Goal: Complete application form

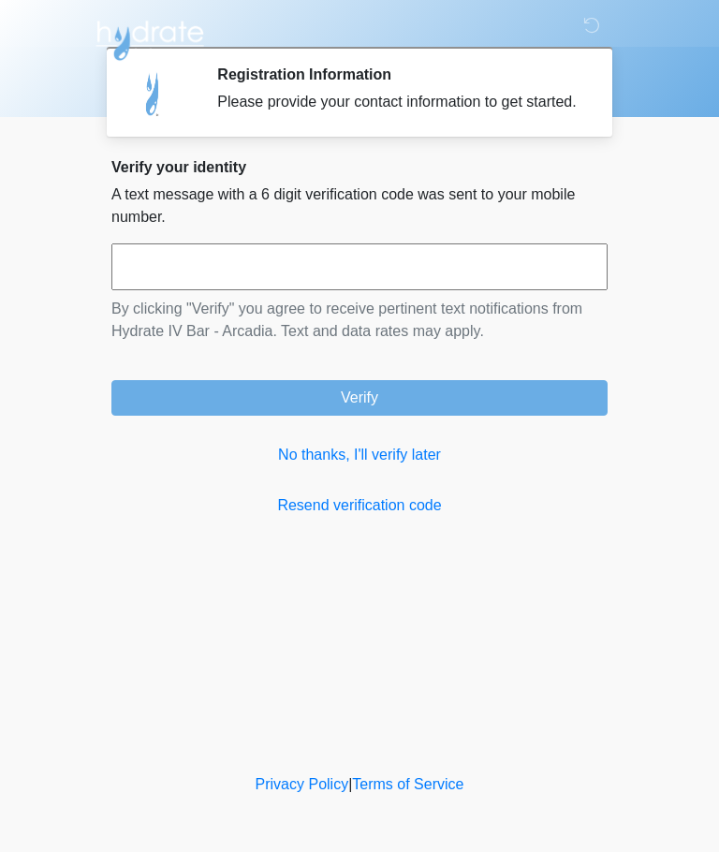
click at [319, 290] on input "text" at bounding box center [359, 267] width 496 height 47
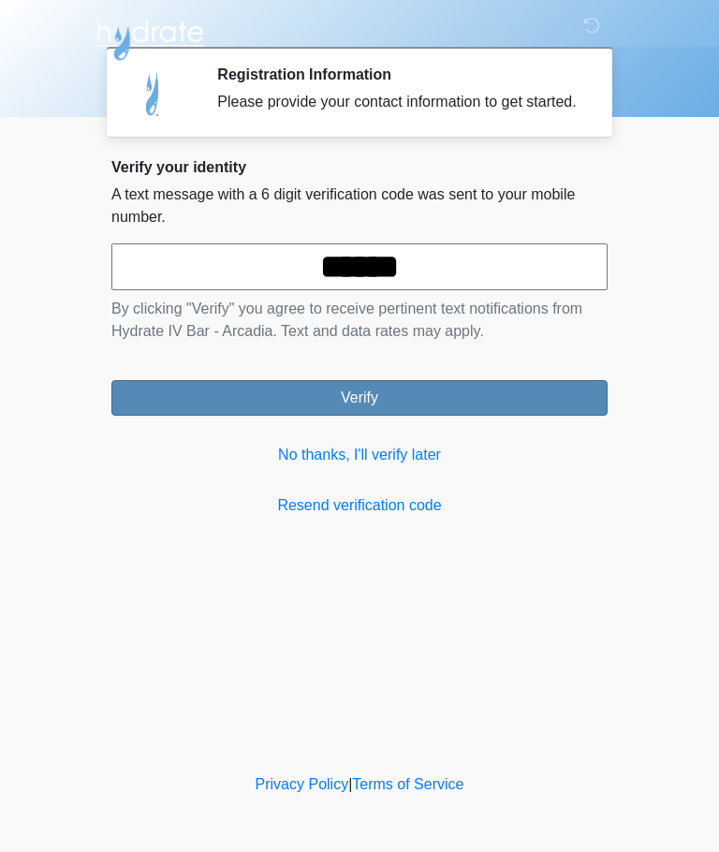
type input "******"
click at [450, 416] on button "Verify" at bounding box center [359, 398] width 496 height 36
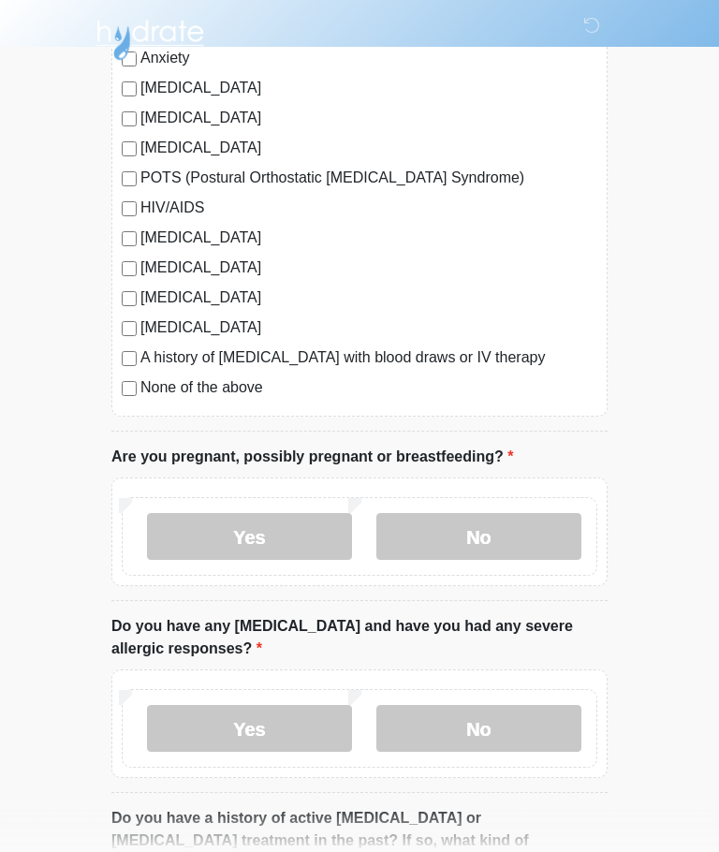
scroll to position [407, 0]
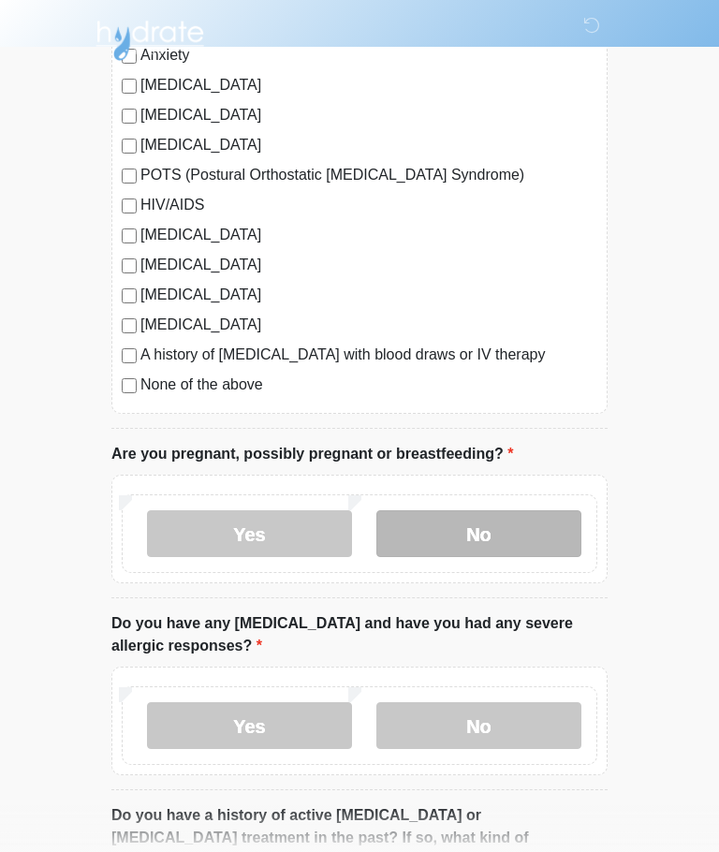
click at [543, 540] on label "No" at bounding box center [479, 534] width 205 height 47
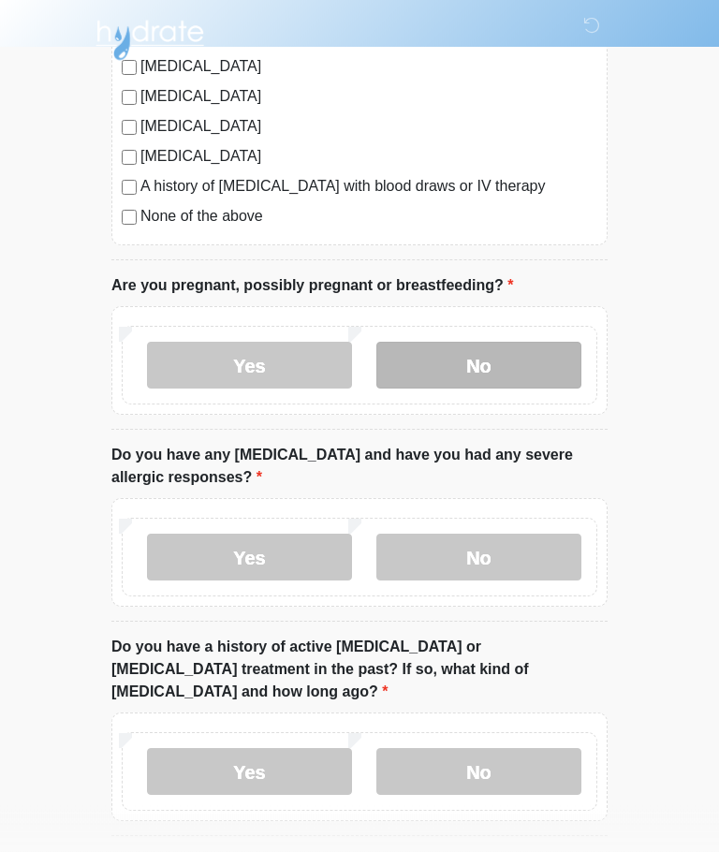
scroll to position [589, 0]
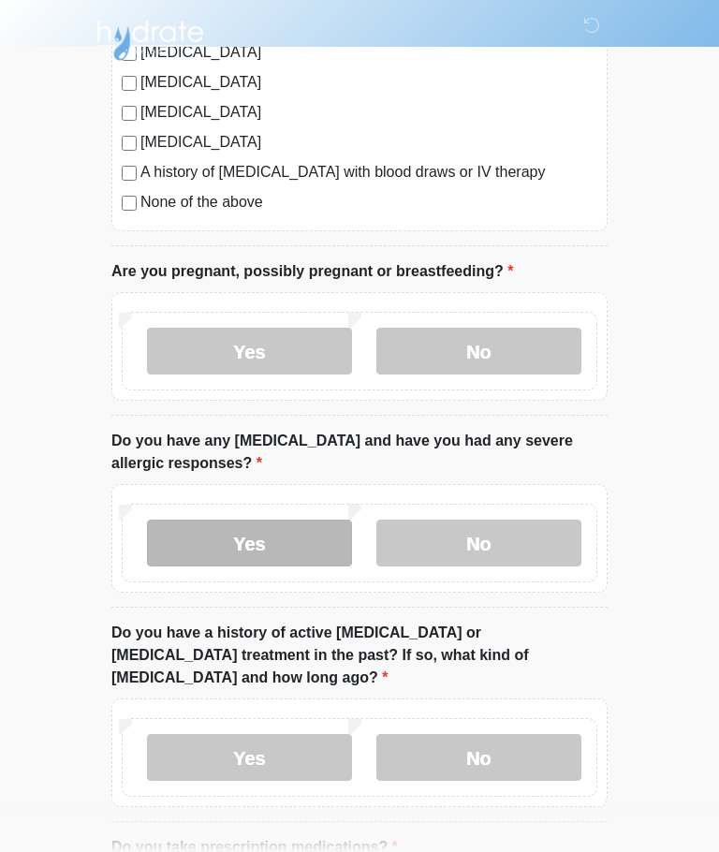
click at [324, 545] on label "Yes" at bounding box center [249, 543] width 205 height 47
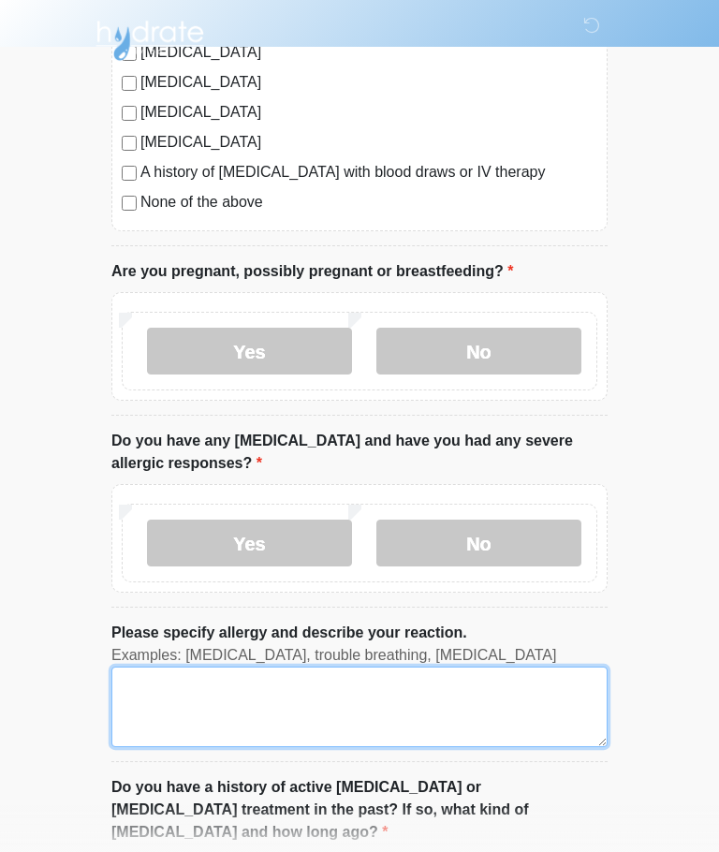
click at [309, 703] on textarea "Please specify allergy and describe your reaction." at bounding box center [359, 707] width 496 height 81
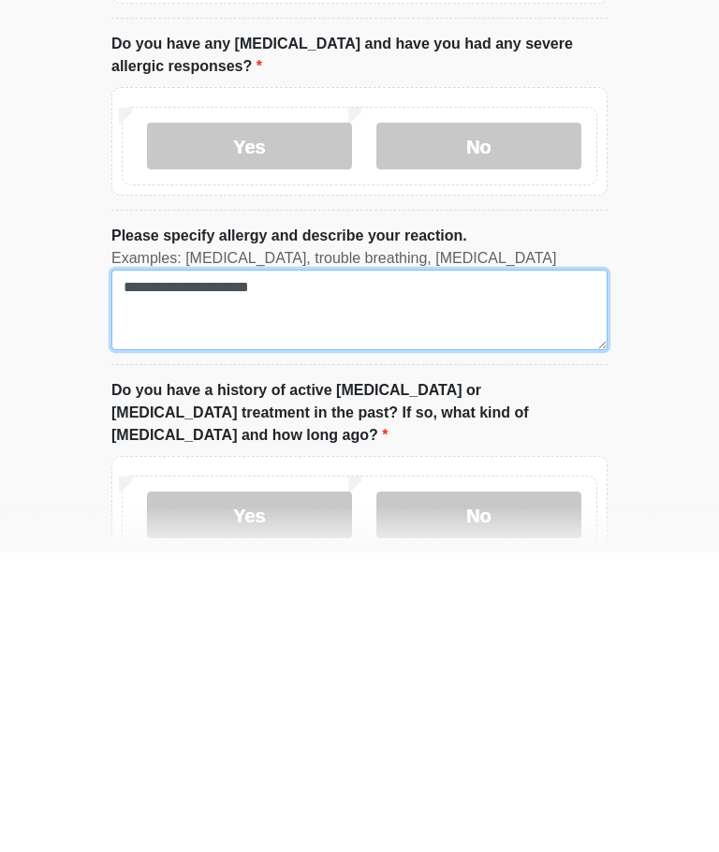
type textarea "**********"
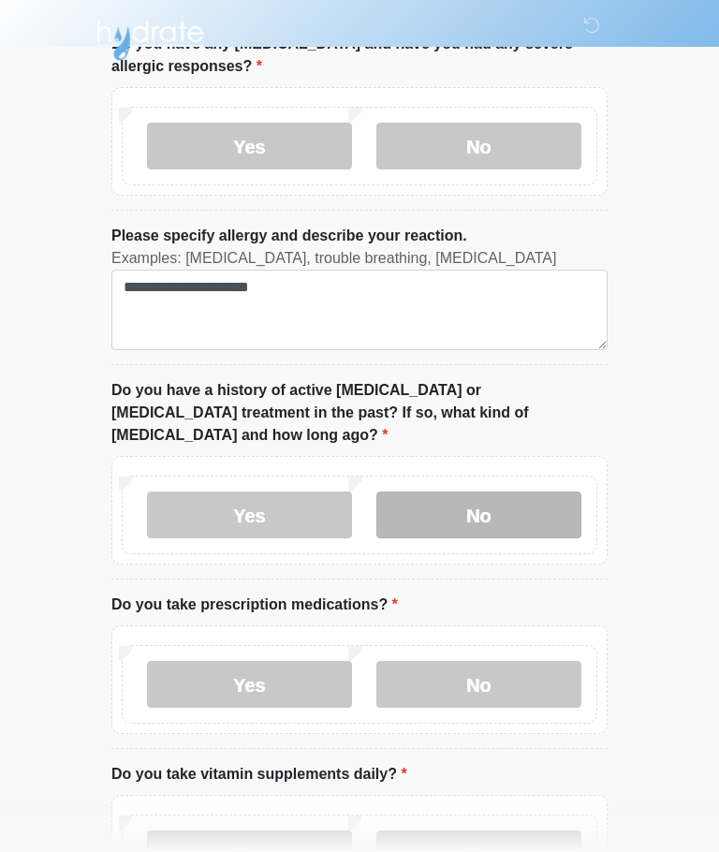
click at [523, 507] on label "No" at bounding box center [479, 515] width 205 height 47
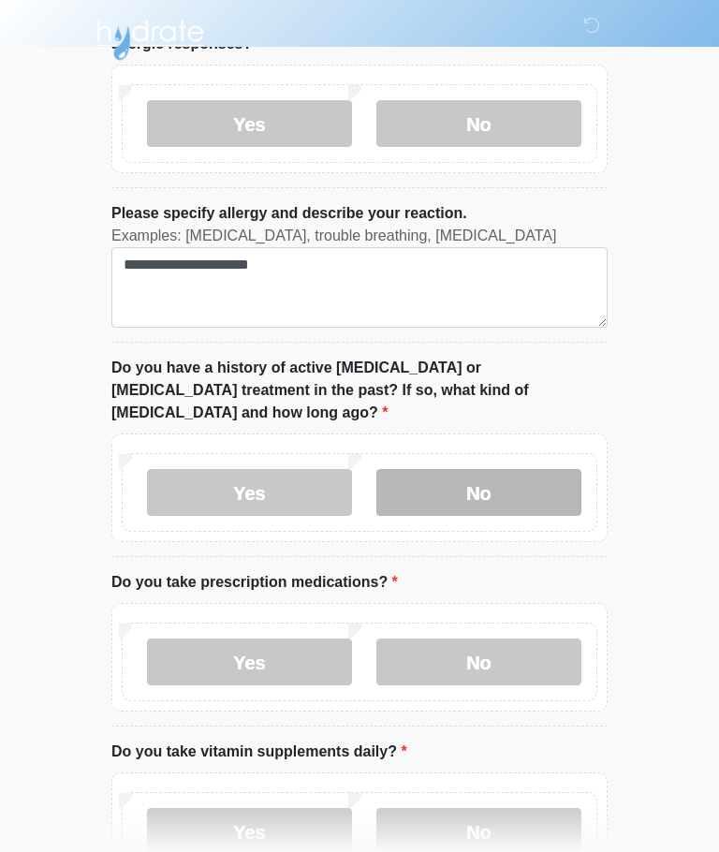
scroll to position [1115, 0]
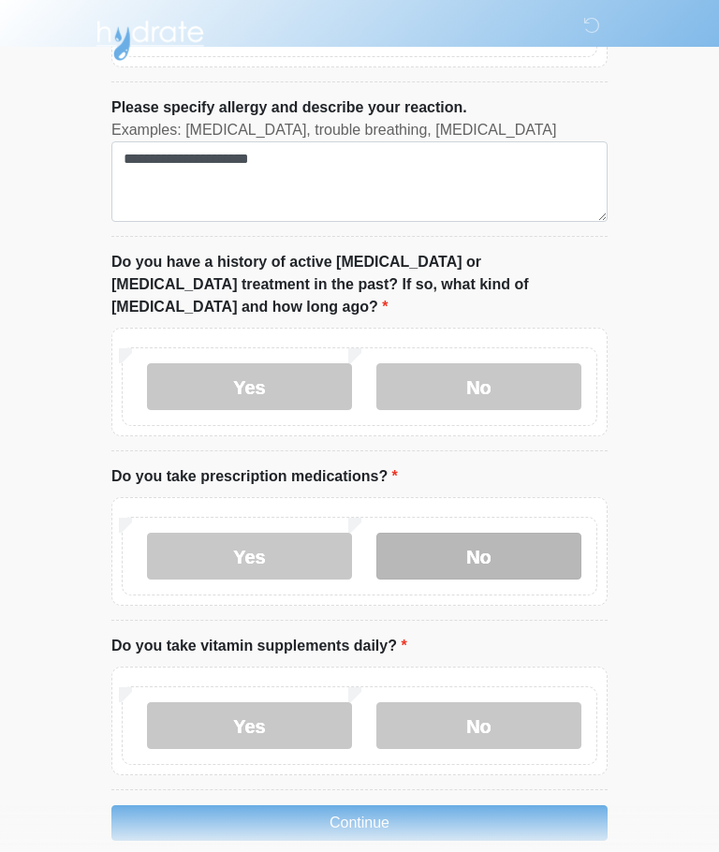
click at [526, 536] on label "No" at bounding box center [479, 556] width 205 height 47
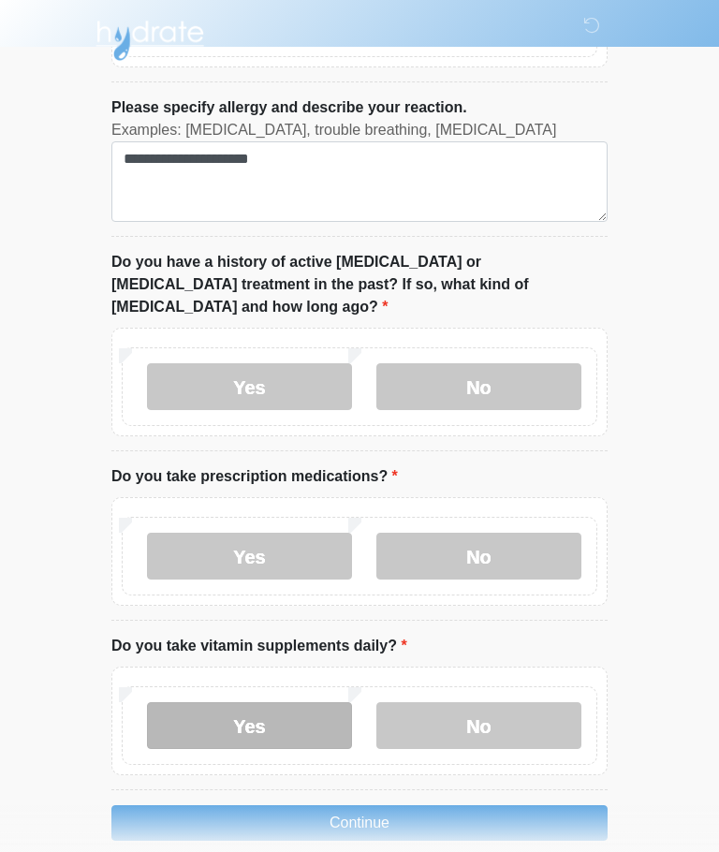
click at [301, 705] on label "Yes" at bounding box center [249, 726] width 205 height 47
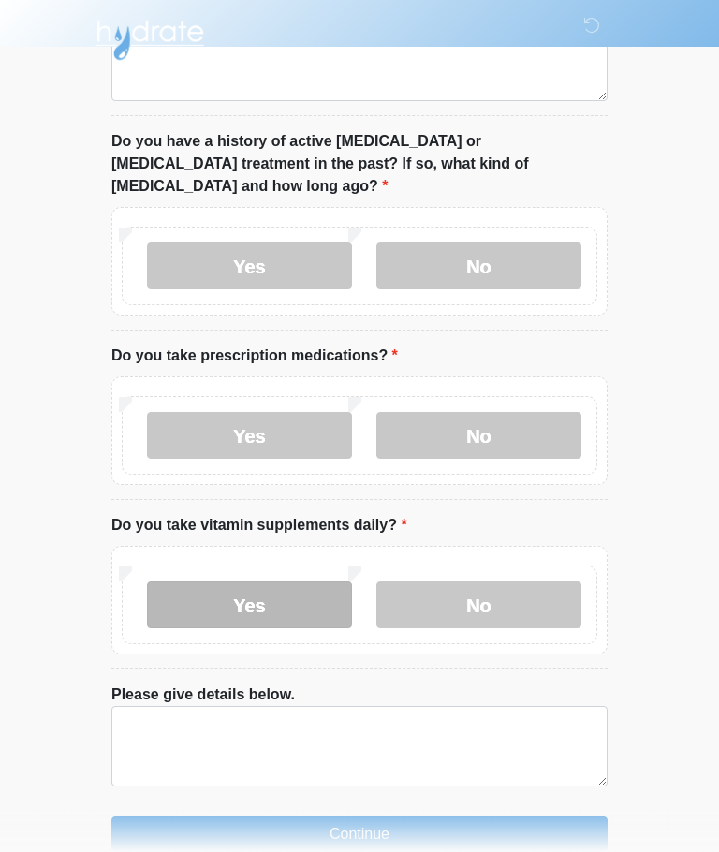
scroll to position [1246, 0]
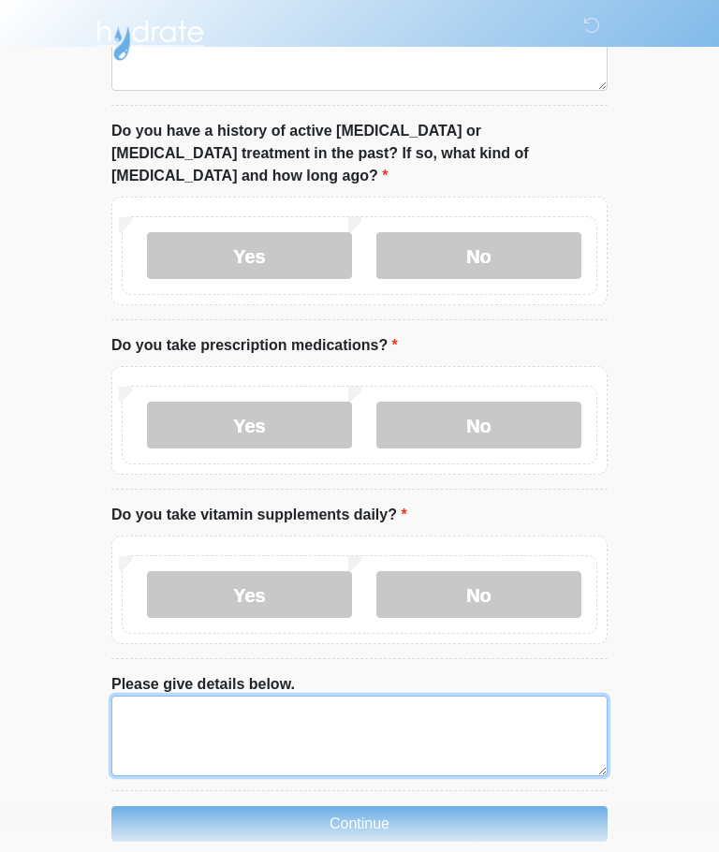
click at [318, 708] on textarea "Please give details below." at bounding box center [359, 736] width 496 height 81
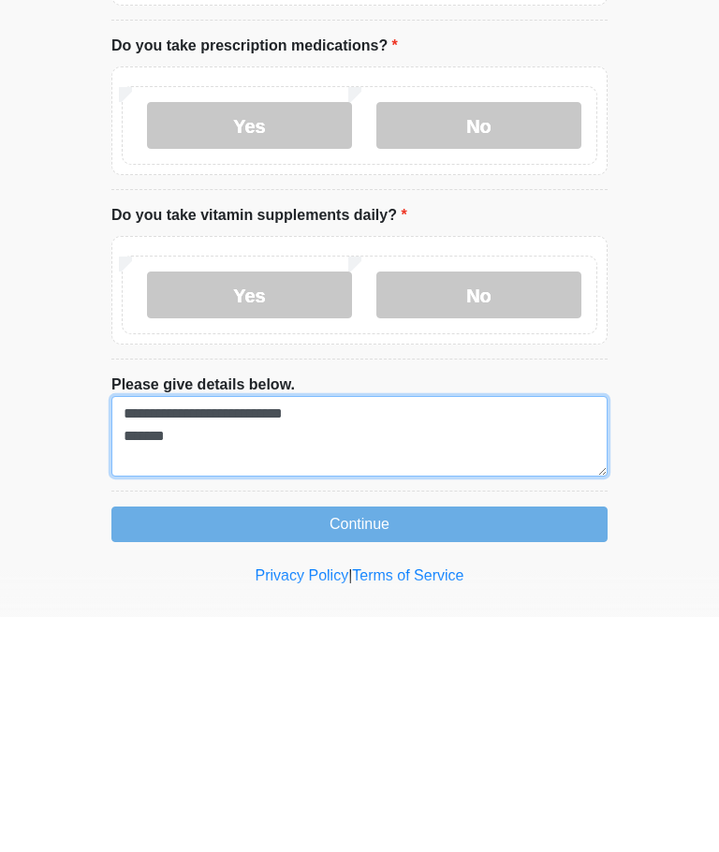
scroll to position [0, 0]
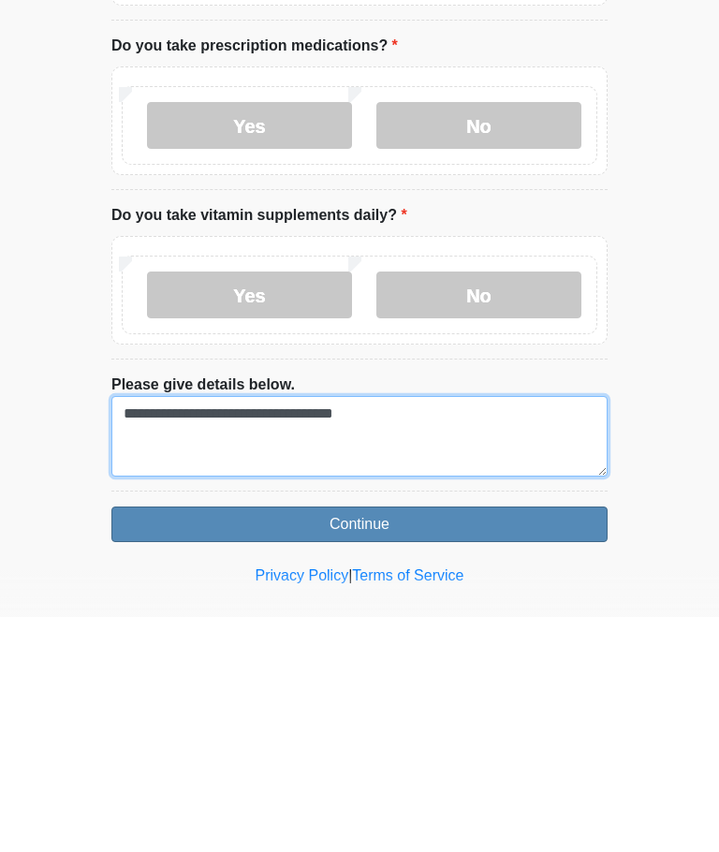
type textarea "**********"
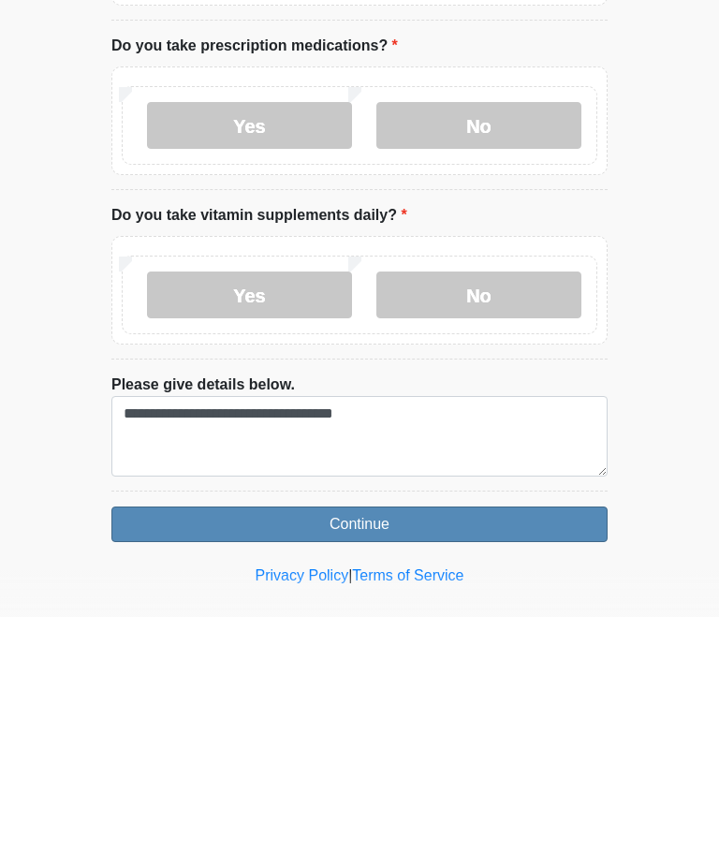
click at [472, 742] on button "Continue" at bounding box center [359, 760] width 496 height 36
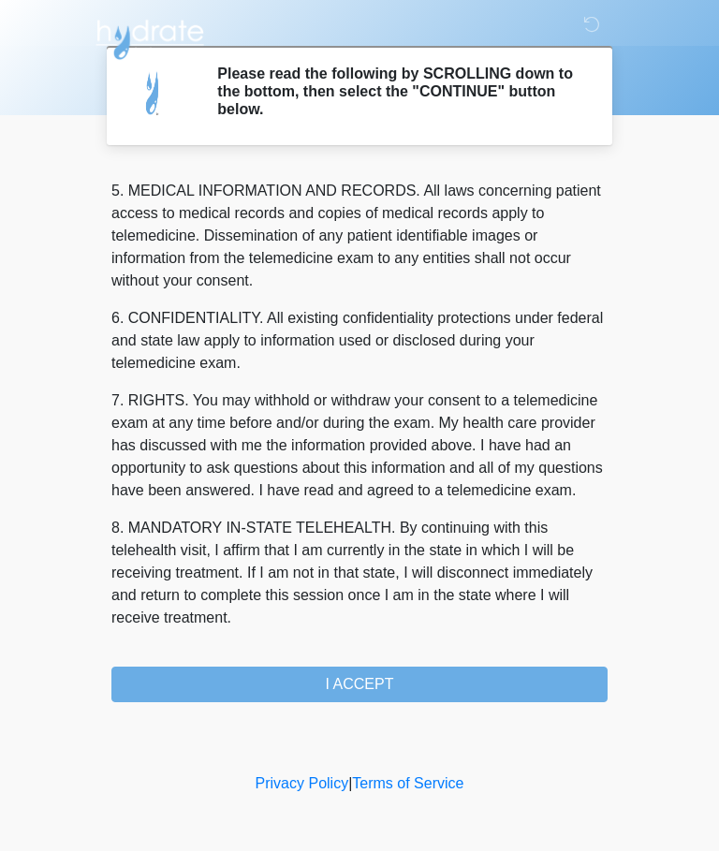
scroll to position [609, 0]
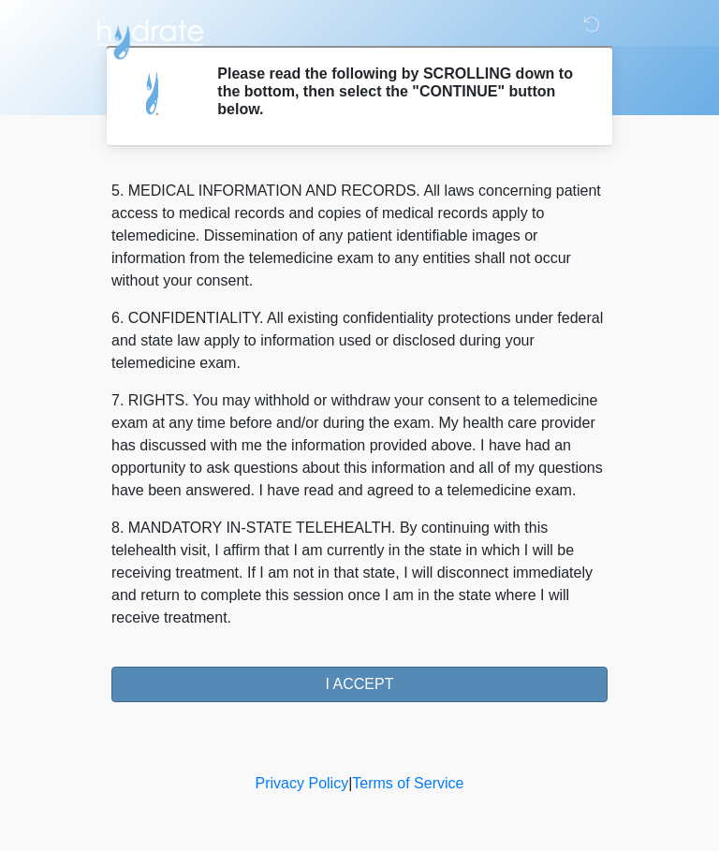
click at [486, 688] on button "I ACCEPT" at bounding box center [359, 686] width 496 height 36
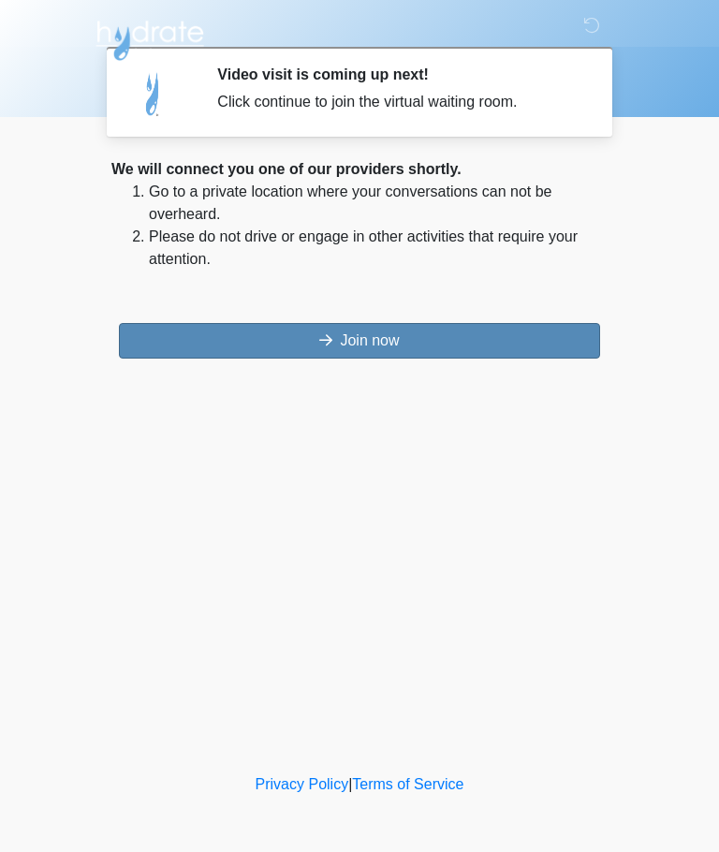
click at [486, 338] on button "Join now" at bounding box center [359, 341] width 481 height 36
